Goal: Obtain resource: Obtain resource

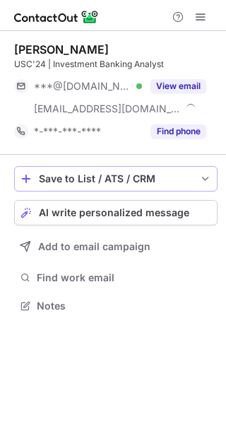
scroll to position [295, 226]
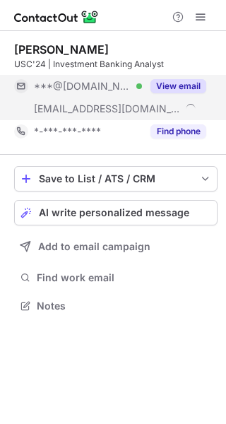
scroll to position [295, 226]
click at [181, 80] on button "View email" at bounding box center [179, 86] width 56 height 14
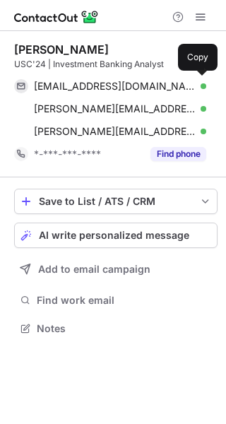
scroll to position [318, 226]
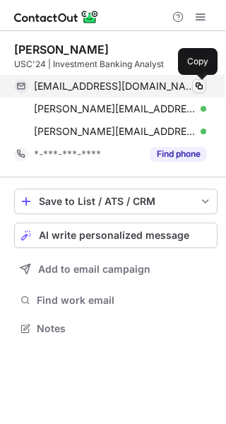
click at [194, 81] on span at bounding box center [199, 86] width 11 height 11
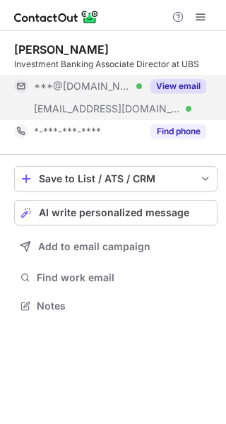
scroll to position [295, 226]
click at [167, 84] on button "View email" at bounding box center [179, 86] width 56 height 14
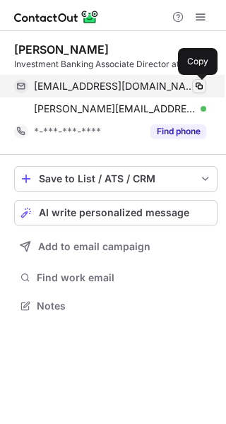
click at [194, 81] on span at bounding box center [199, 86] width 11 height 11
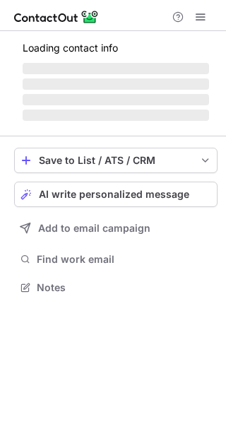
scroll to position [273, 226]
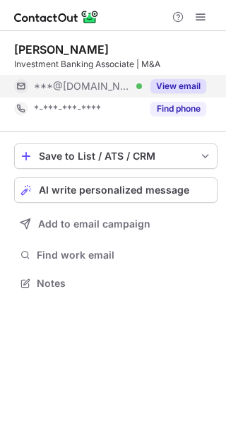
click at [153, 91] on button "View email" at bounding box center [179, 86] width 56 height 14
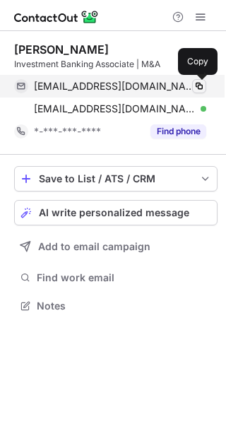
click at [195, 89] on span at bounding box center [199, 86] width 11 height 11
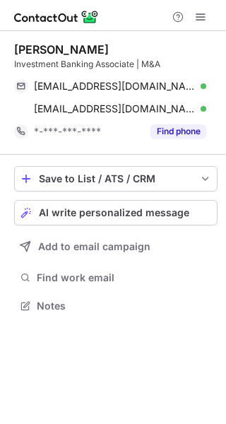
scroll to position [295, 226]
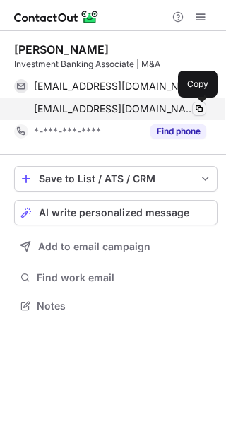
click at [199, 107] on span at bounding box center [199, 108] width 11 height 11
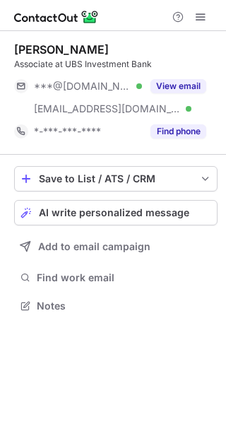
scroll to position [295, 226]
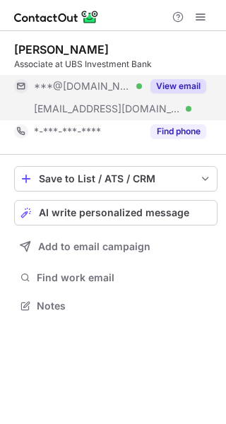
click at [189, 82] on button "View email" at bounding box center [179, 86] width 56 height 14
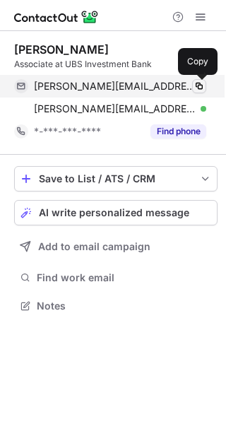
click at [197, 81] on span at bounding box center [199, 86] width 11 height 11
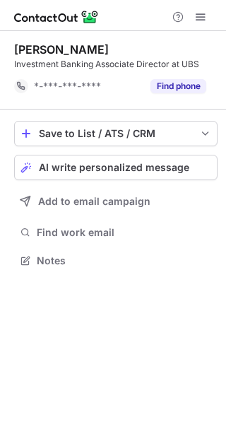
scroll to position [250, 226]
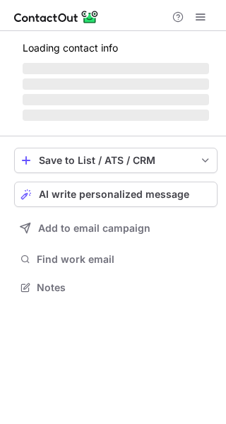
scroll to position [285, 226]
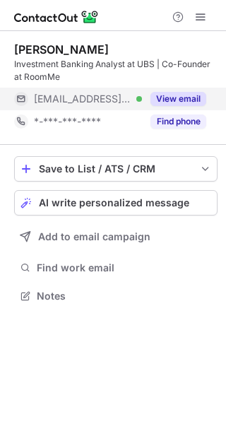
click at [167, 105] on button "View email" at bounding box center [179, 99] width 56 height 14
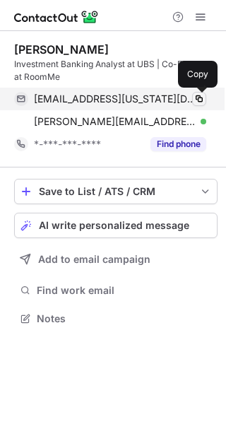
click at [201, 102] on span at bounding box center [199, 98] width 11 height 11
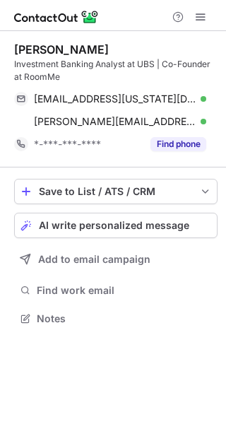
scroll to position [308, 226]
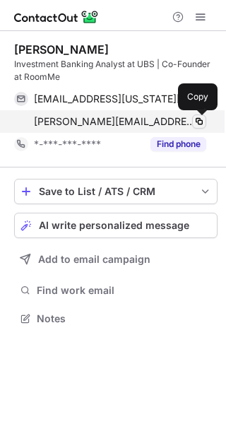
click at [200, 120] on span at bounding box center [199, 121] width 11 height 11
